Goal: Use online tool/utility: Use online tool/utility

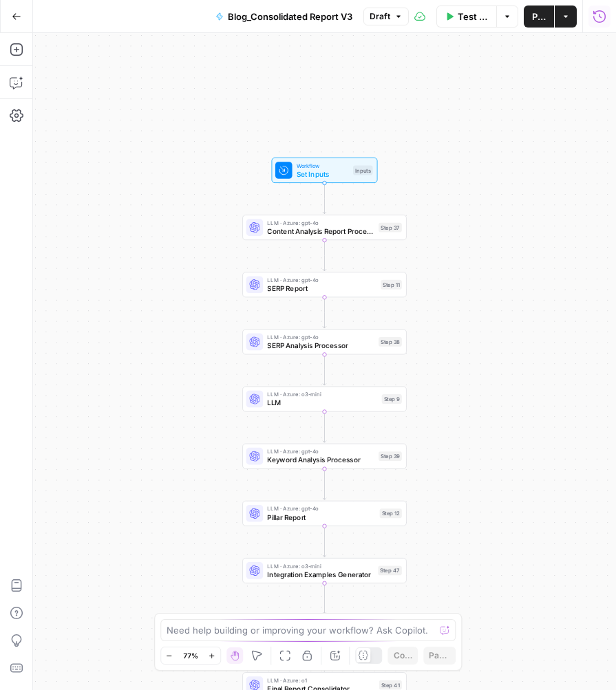
click at [309, 163] on span "Workflow" at bounding box center [323, 165] width 52 height 8
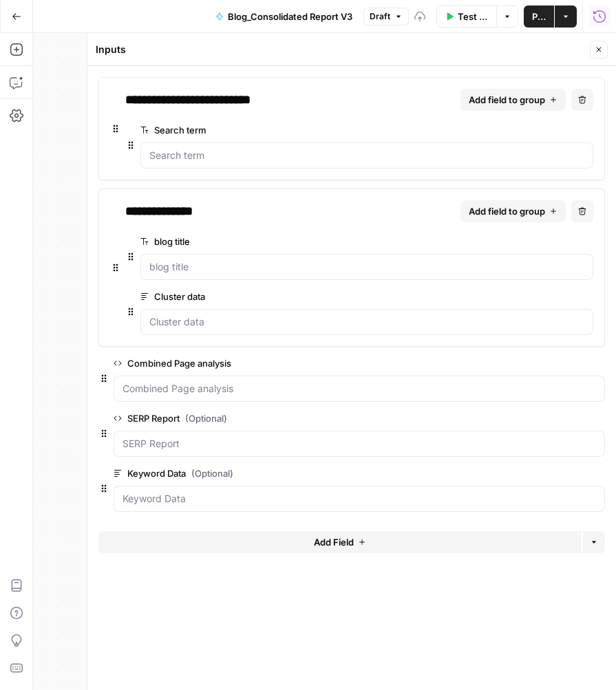
click at [600, 53] on icon "button" at bounding box center [599, 49] width 8 height 8
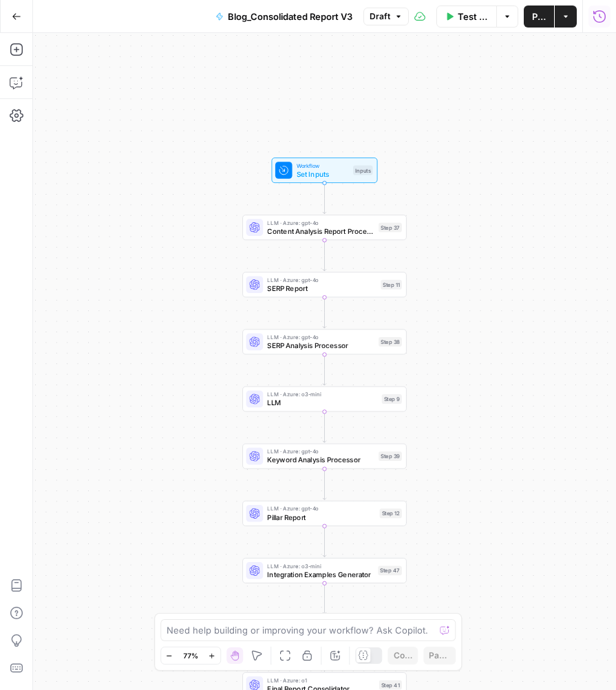
click at [462, 19] on span "Test Workflow" at bounding box center [473, 17] width 30 height 14
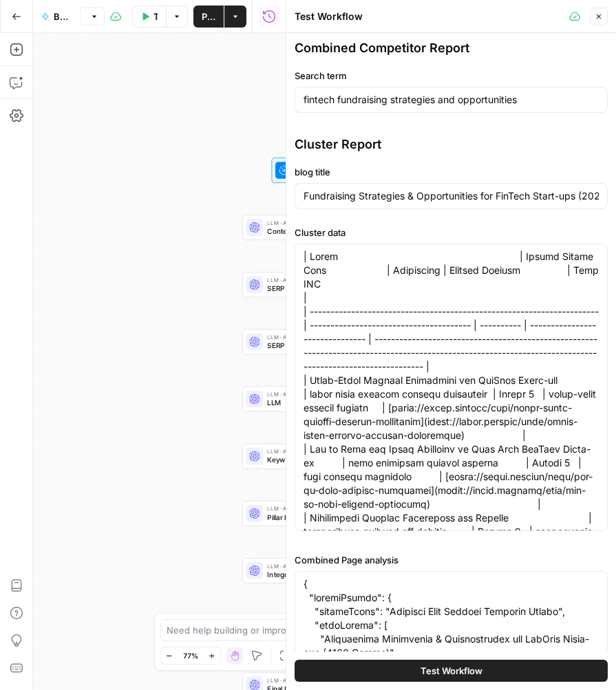
scroll to position [879, 0]
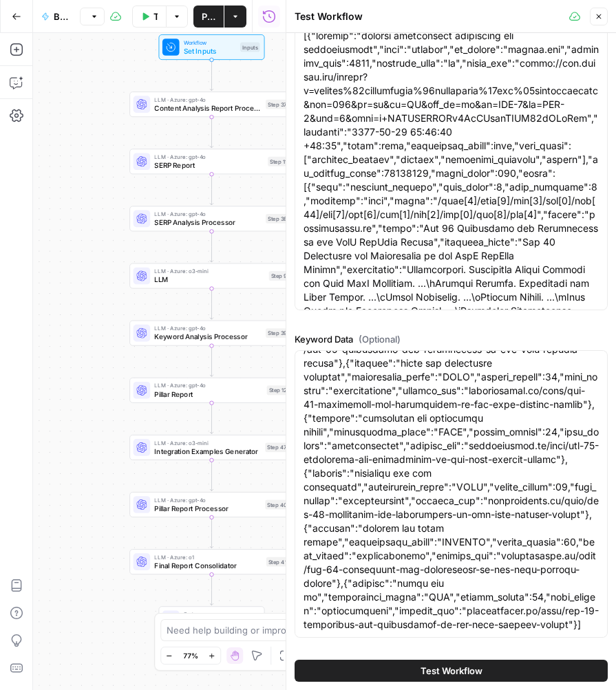
drag, startPoint x: 185, startPoint y: 240, endPoint x: 75, endPoint y: 124, distance: 160.1
click at [75, 122] on div "Workflow Set Inputs Inputs LLM · Azure: gpt-4o Content Analysis Report Processo…" at bounding box center [159, 361] width 253 height 657
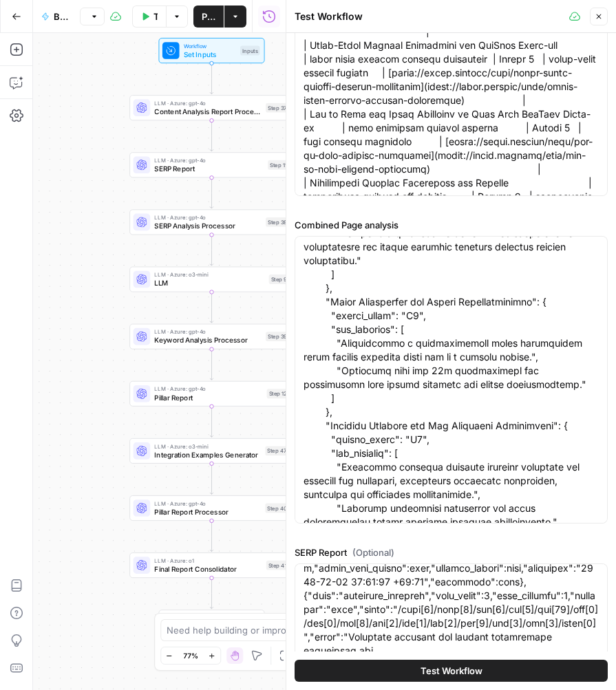
scroll to position [2040, 0]
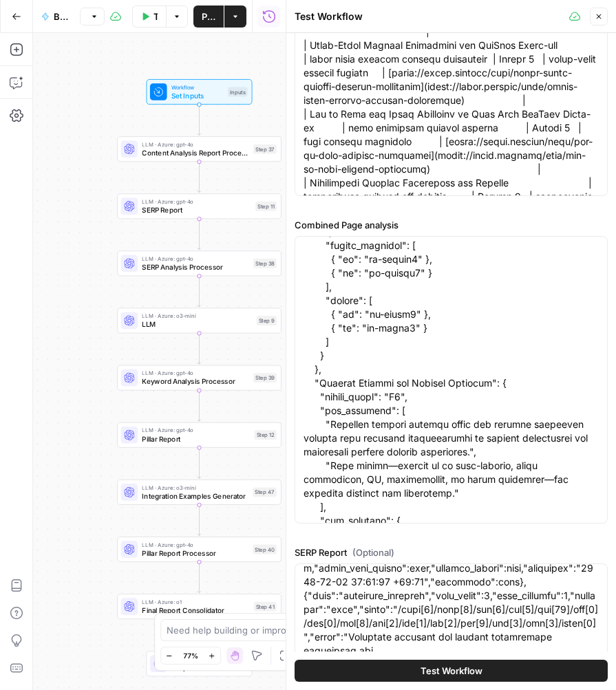
drag, startPoint x: 85, startPoint y: 100, endPoint x: 72, endPoint y: 142, distance: 43.1
click at [72, 142] on div "Workflow Set Inputs Inputs LLM · Azure: gpt-4o Content Analysis Report Processo…" at bounding box center [159, 361] width 253 height 657
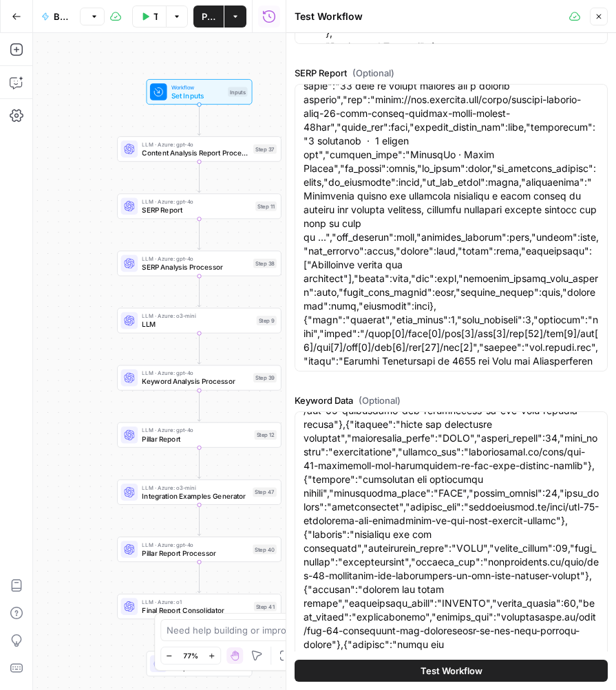
scroll to position [879, 0]
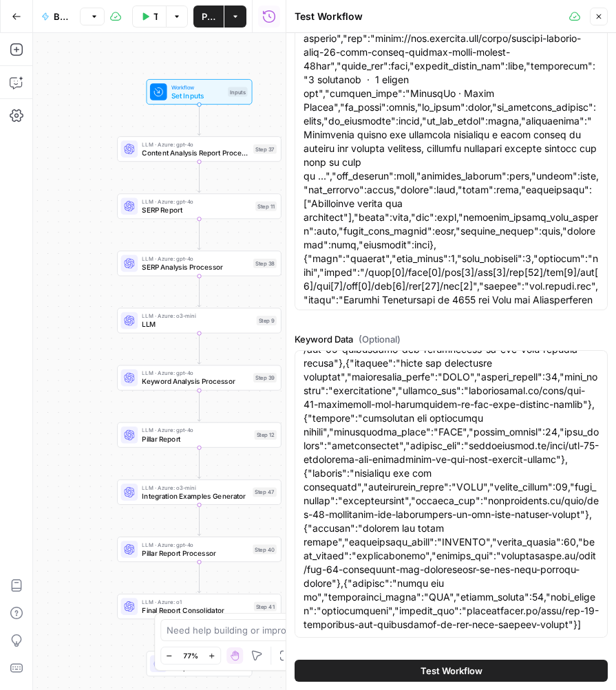
click at [162, 208] on span "SERP Report" at bounding box center [196, 209] width 109 height 10
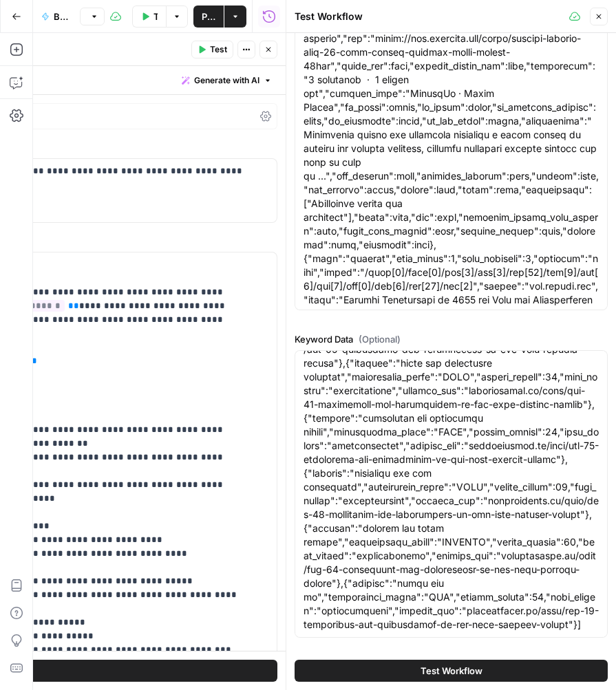
click at [603, 17] on button "Close" at bounding box center [599, 17] width 18 height 18
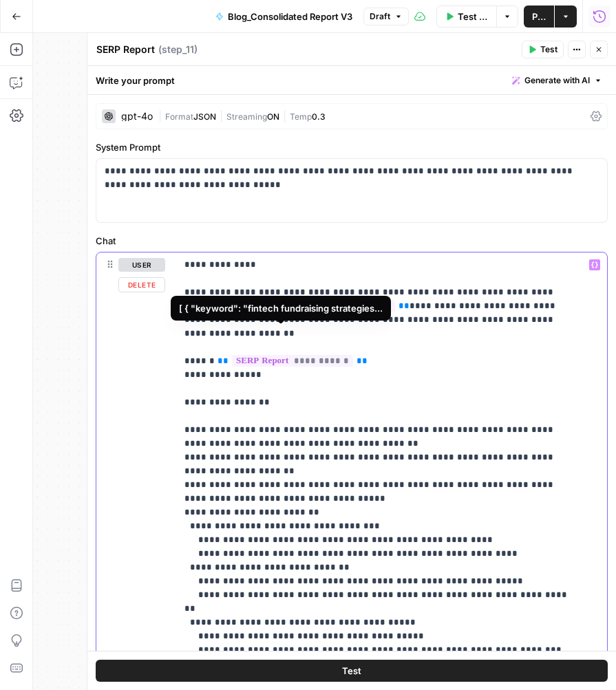
click at [275, 355] on span "**********" at bounding box center [292, 361] width 121 height 12
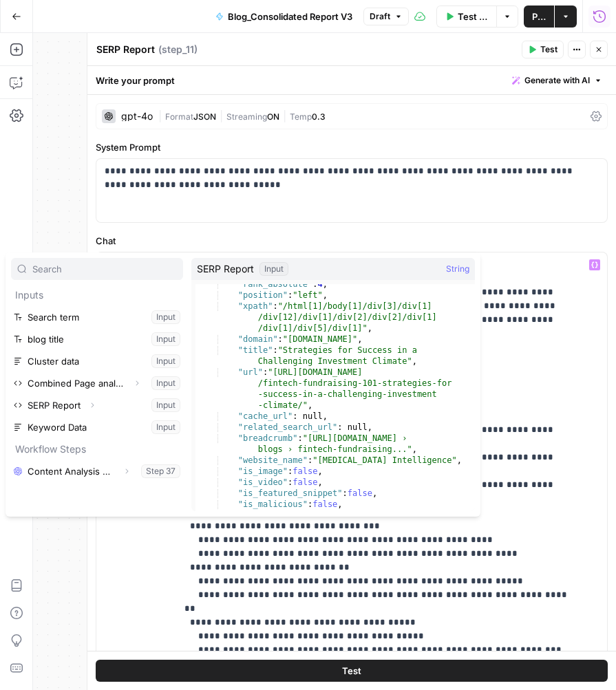
scroll to position [964, 0]
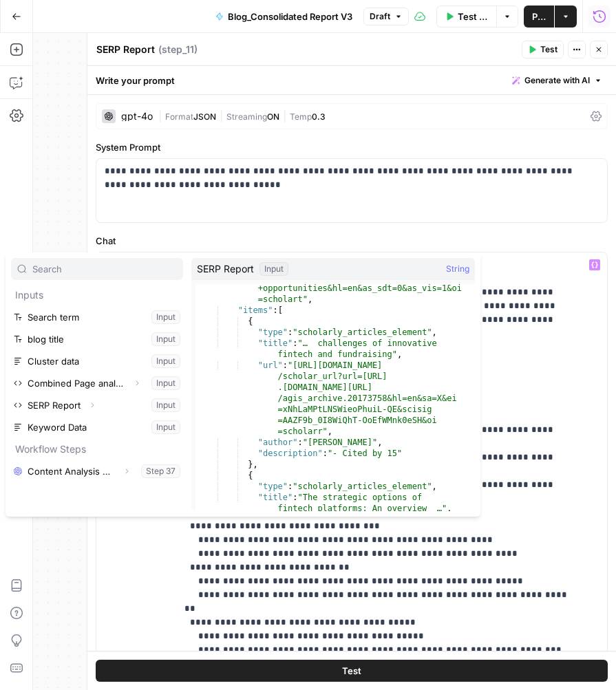
click at [419, 71] on div "Write your prompt Generate with AI" at bounding box center [351, 80] width 528 height 28
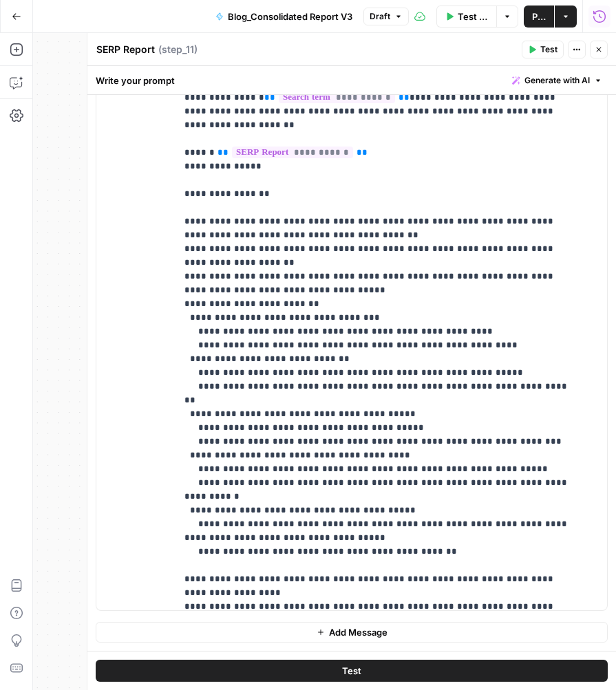
scroll to position [0, 0]
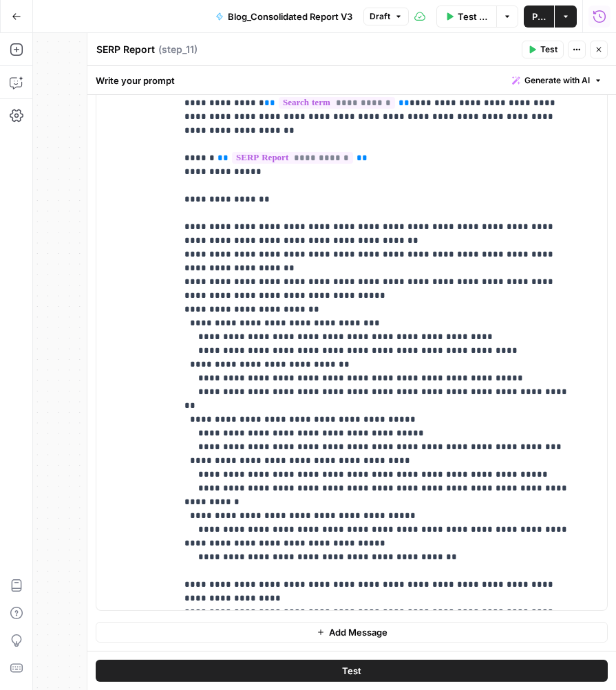
click at [606, 47] on button "Close" at bounding box center [599, 50] width 18 height 18
